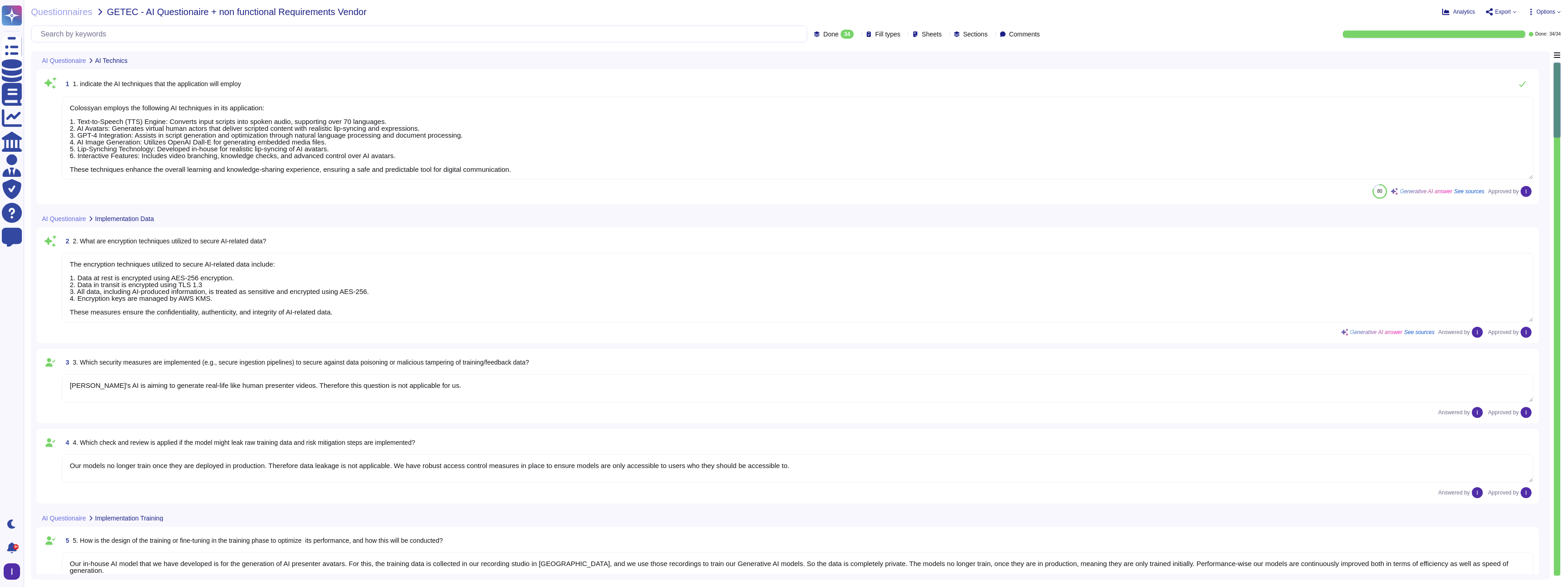
type textarea "Colossyan employs the following AI techniques in its application: 1. Text-to-Sp…"
type textarea "The encryption techniques utilized to secure AI-related data include: 1. Data a…"
type textarea "[PERSON_NAME]'s AI is aiming to generate real-life like human presenter videos.…"
type textarea "Our models no longer train once they are deployed in production. Therefore data…"
type textarea "Our in-house AI model that we have developed is for the generation of AI presen…"
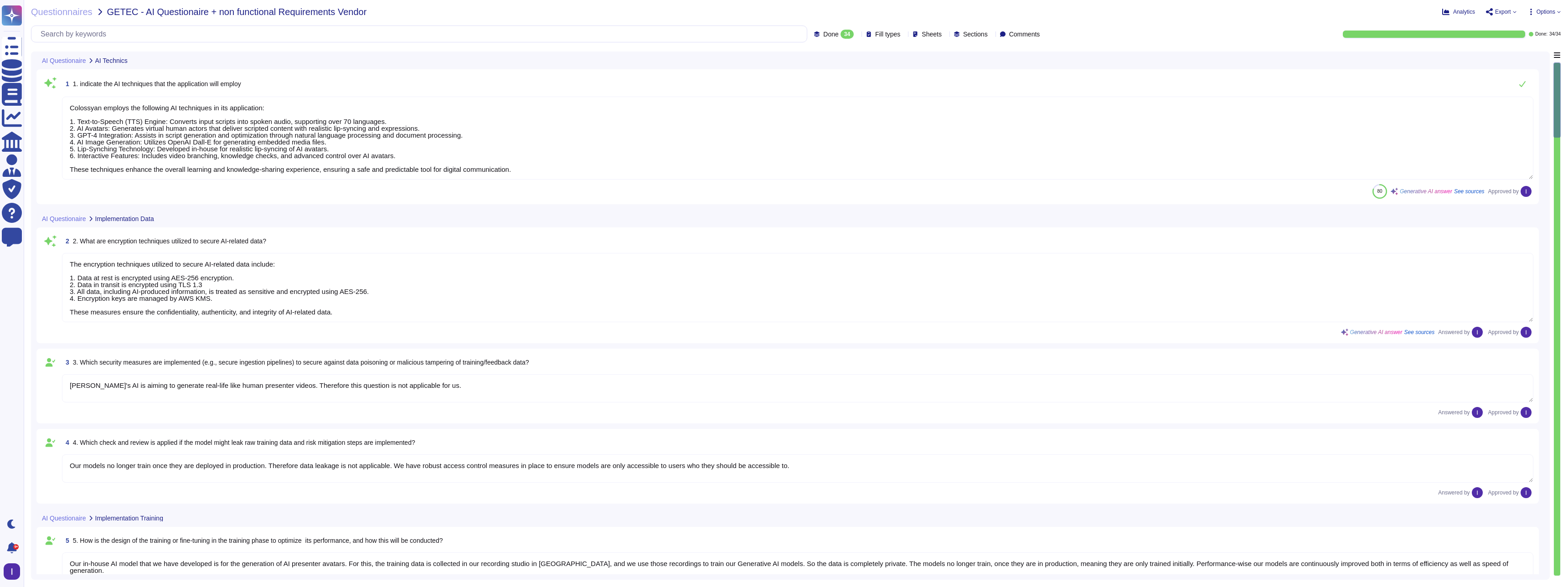
type textarea "To prevent the misuse of Colossyan for generating deceptive or fraudulent conte…"
type textarea "We have implemented several monitoring measures to detect anomalous activities,…"
click at [1496, 10] on span "Export" at bounding box center [1503, 12] width 16 height 5
click at [1198, 32] on div "Done: 34 / 34" at bounding box center [1307, 34] width 506 height 7
